Goal: Navigation & Orientation: Find specific page/section

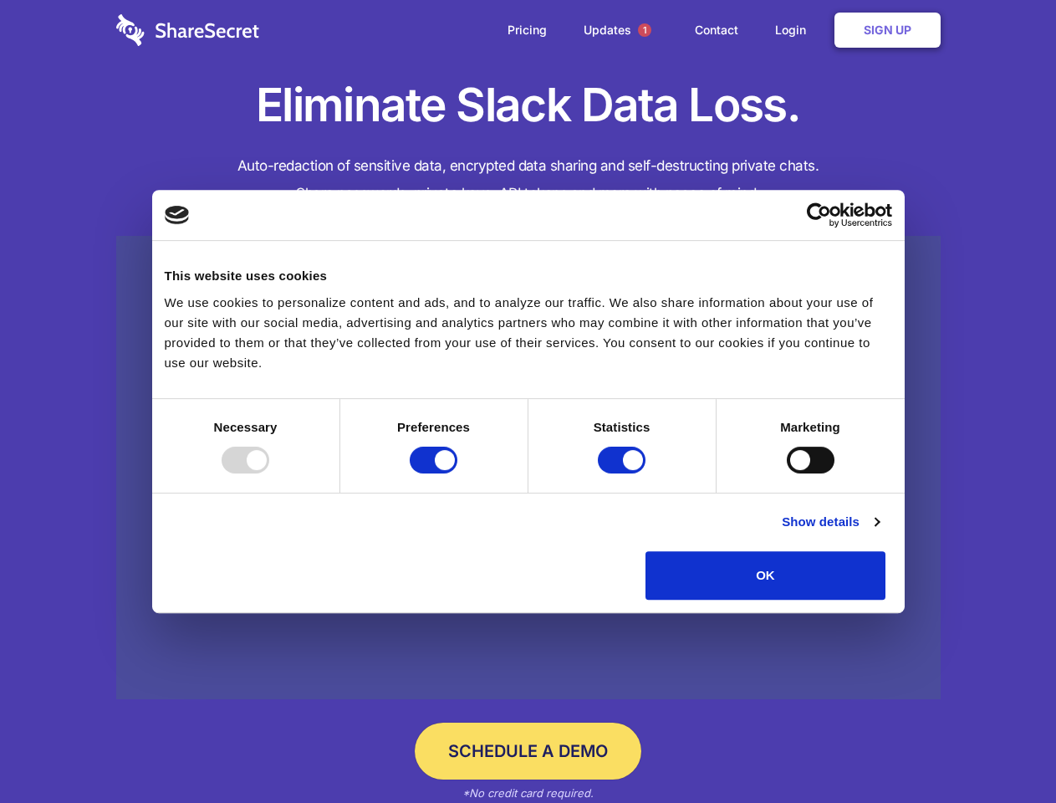
click at [269, 473] on div at bounding box center [246, 459] width 48 height 27
click at [457, 473] on input "Preferences" at bounding box center [434, 459] width 48 height 27
checkbox input "false"
click at [624, 473] on input "Statistics" at bounding box center [622, 459] width 48 height 27
checkbox input "false"
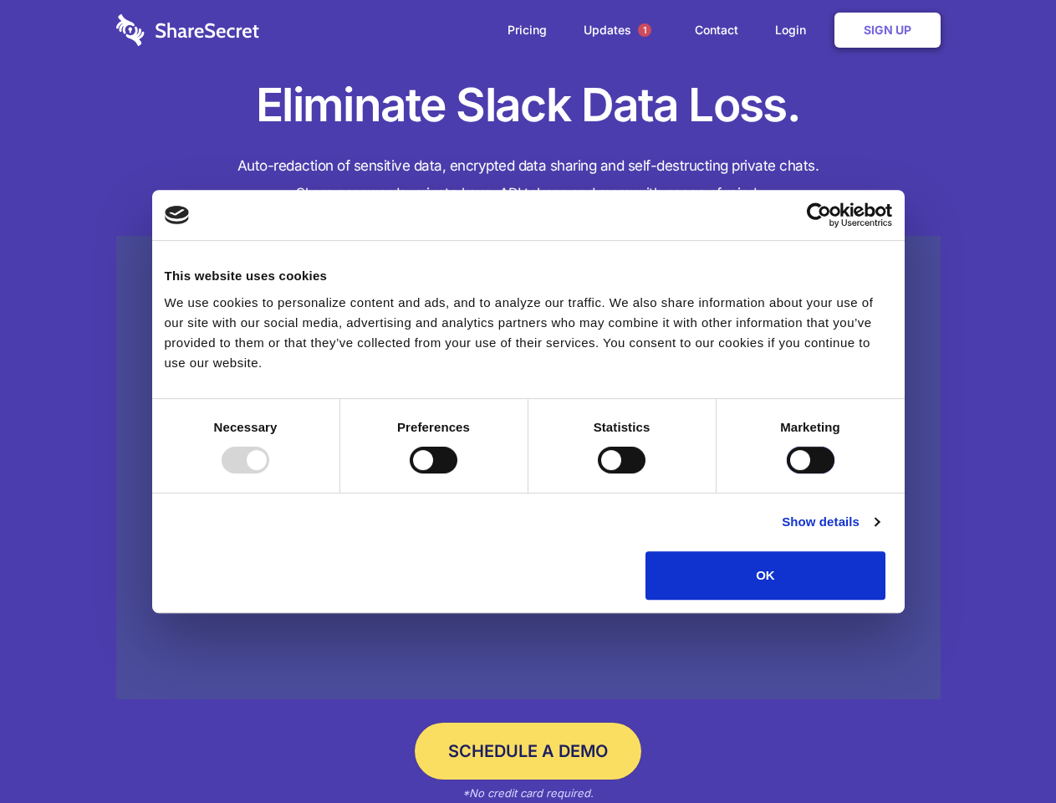
click at [787, 473] on input "Marketing" at bounding box center [811, 459] width 48 height 27
checkbox input "true"
click at [879, 532] on link "Show details" at bounding box center [830, 522] width 97 height 20
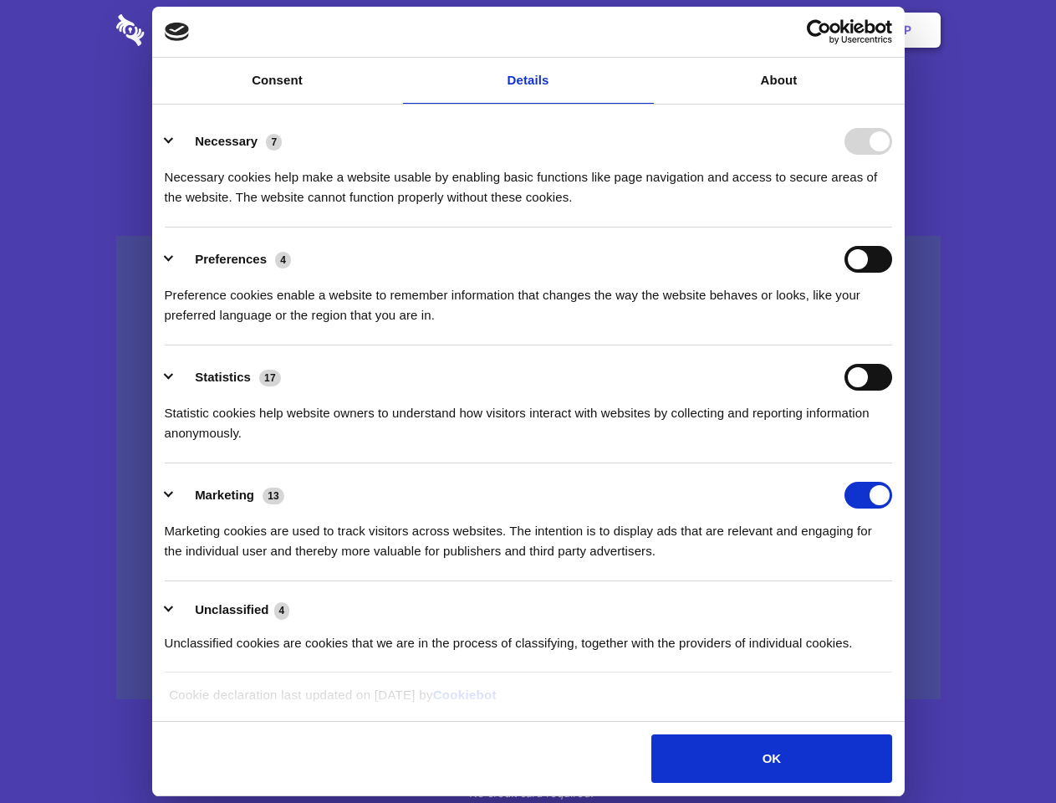
click at [892, 325] on div "Preference cookies enable a website to remember information that changes the wa…" at bounding box center [528, 299] width 727 height 53
click at [644, 30] on span "1" at bounding box center [644, 29] width 13 height 13
